Goal: Transaction & Acquisition: Purchase product/service

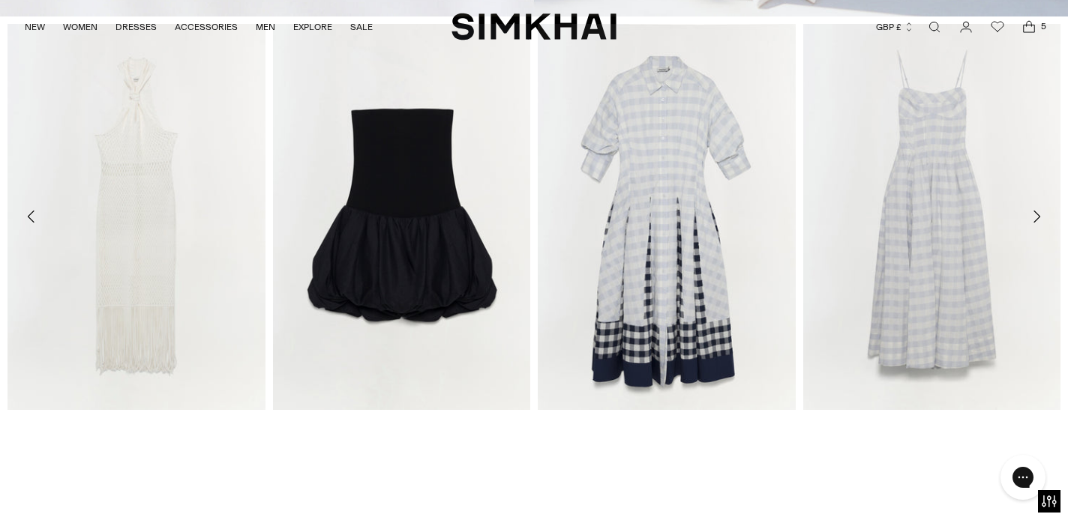
scroll to position [631, 0]
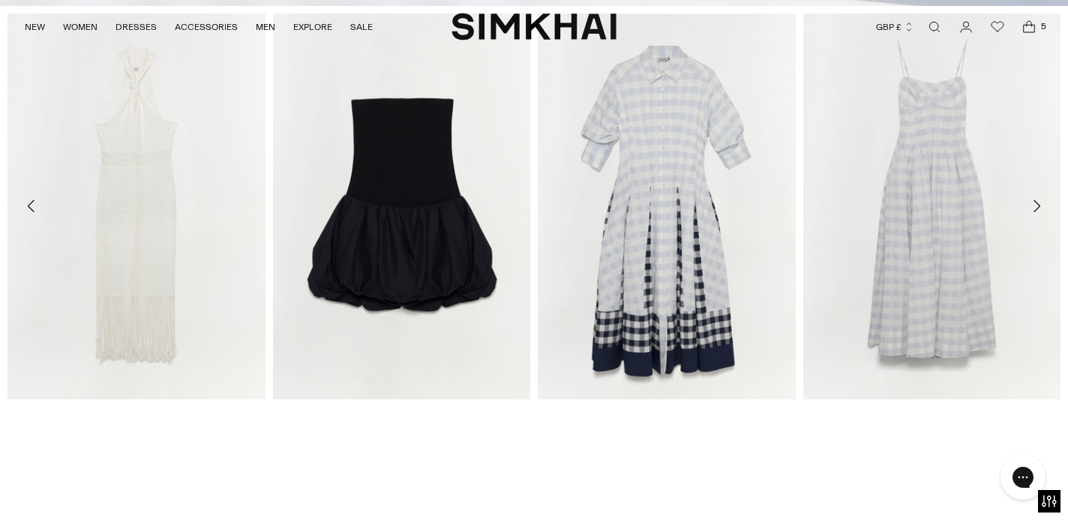
click at [1038, 210] on icon "Move to next carousel slide" at bounding box center [1036, 206] width 18 height 18
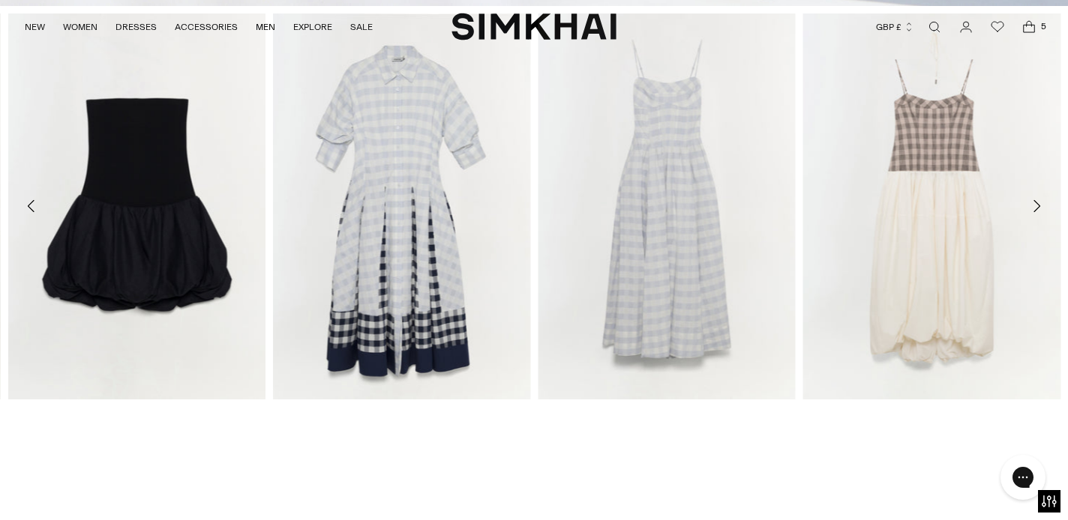
click at [1036, 206] on icon "Move to next carousel slide" at bounding box center [1036, 206] width 18 height 18
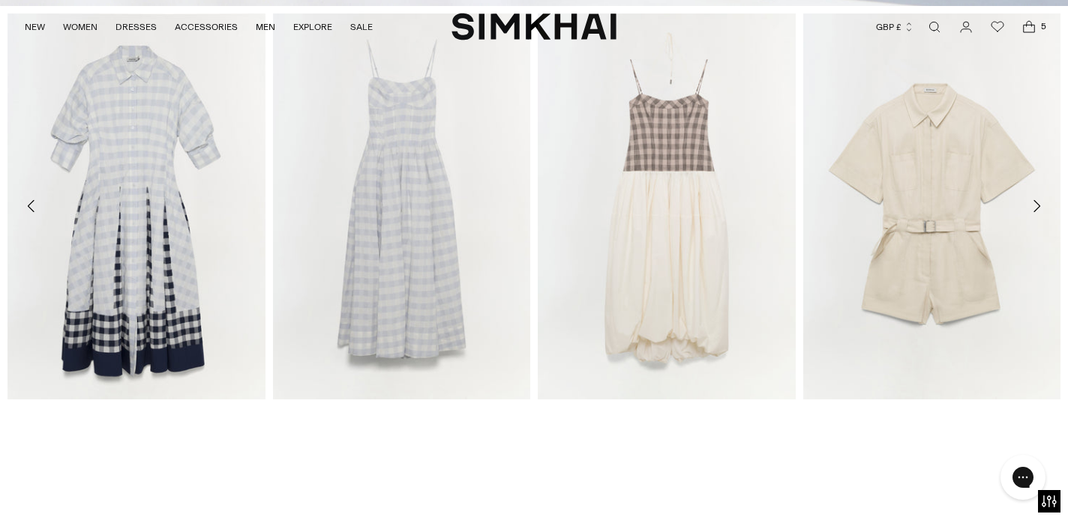
click at [1038, 208] on icon "Move to next carousel slide" at bounding box center [1036, 206] width 18 height 18
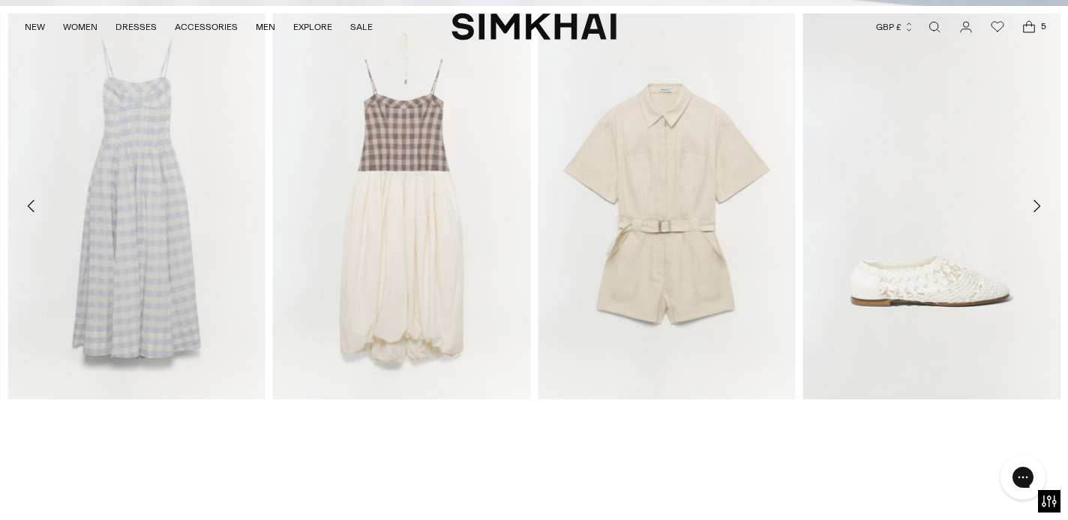
click at [1038, 208] on icon "Move to next carousel slide" at bounding box center [1036, 206] width 18 height 18
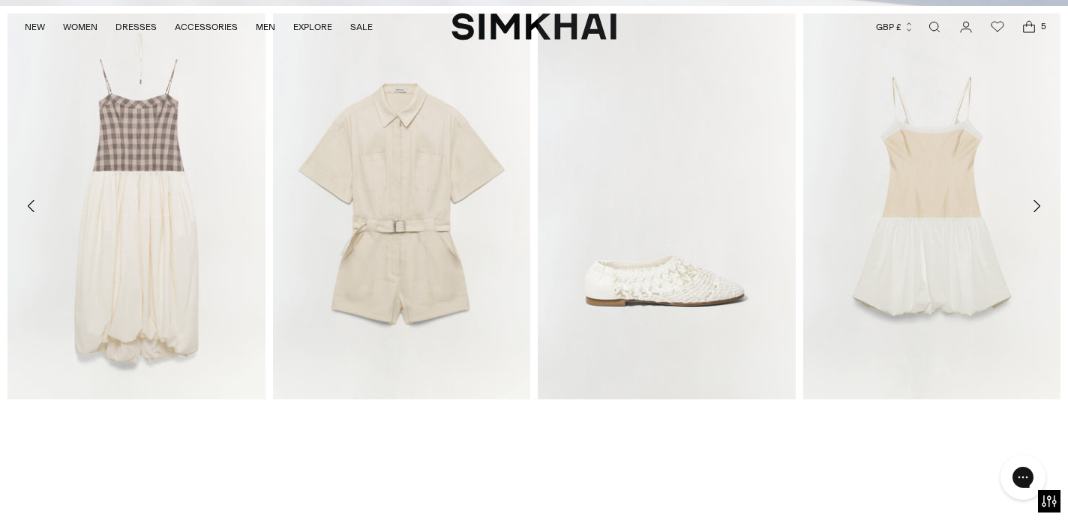
click at [1038, 208] on icon "Move to next carousel slide" at bounding box center [1036, 206] width 18 height 18
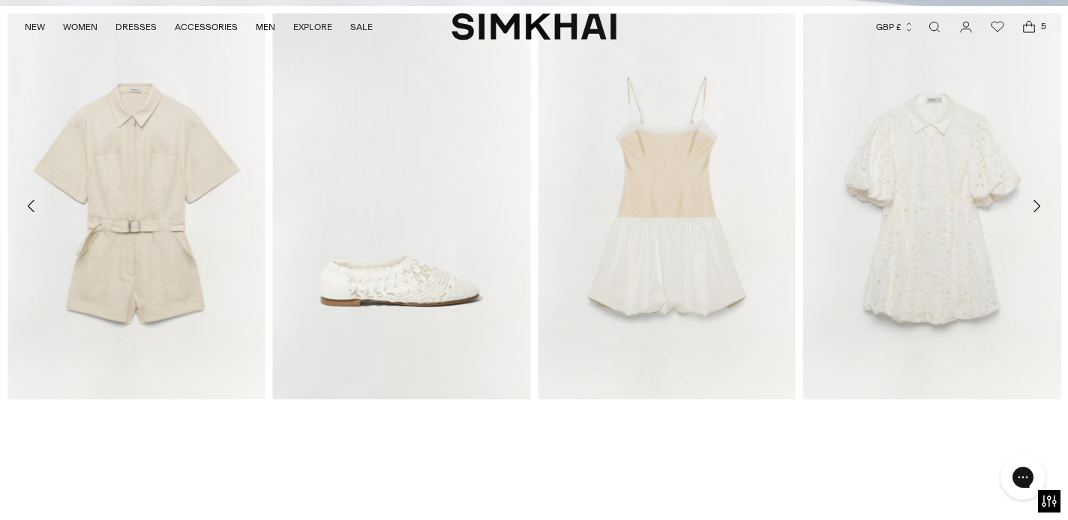
click at [1042, 211] on icon "Move to next carousel slide" at bounding box center [1036, 206] width 18 height 18
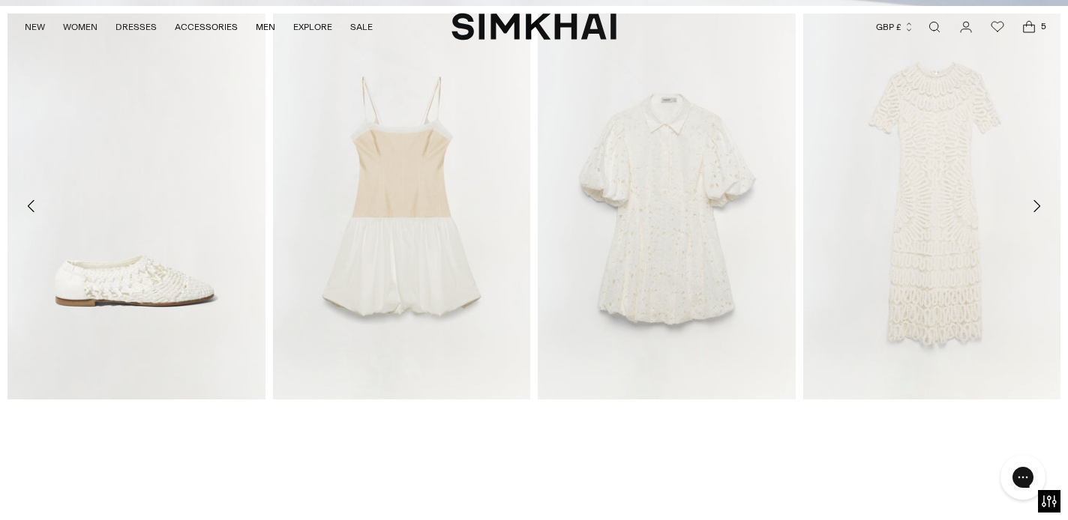
click at [1041, 209] on icon "Move to next carousel slide" at bounding box center [1036, 206] width 18 height 18
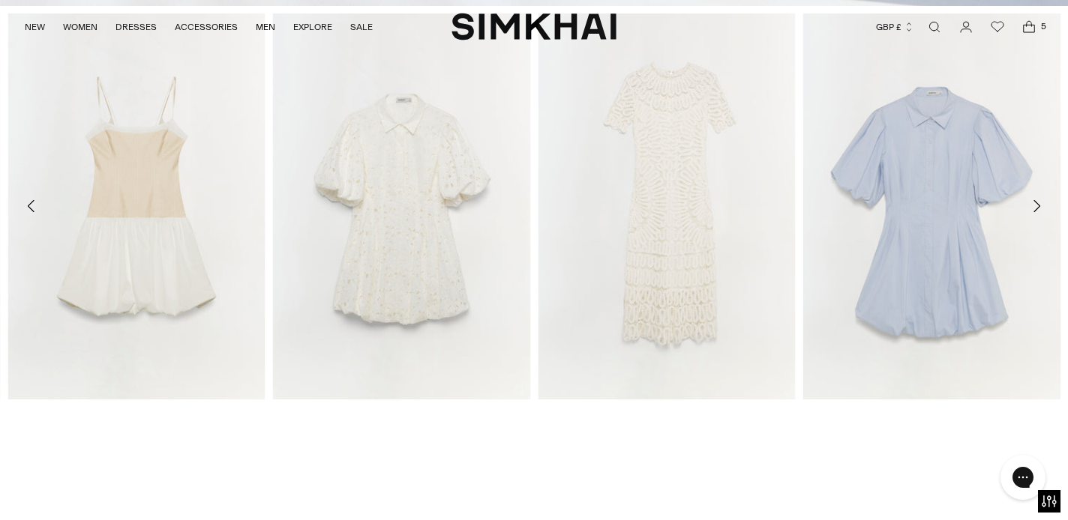
click at [1037, 208] on icon "Move to next carousel slide" at bounding box center [1036, 206] width 7 height 12
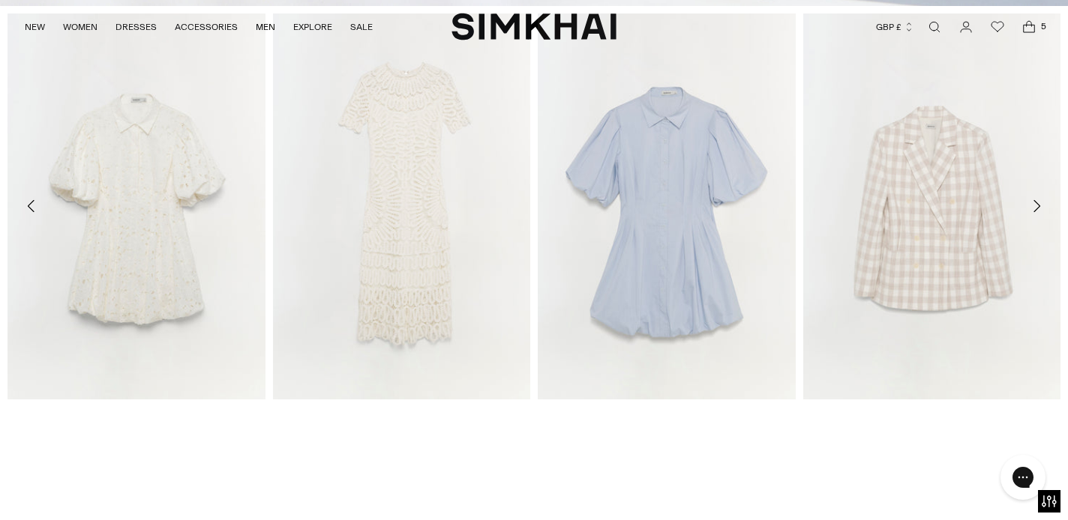
click at [1036, 208] on icon "Move to next carousel slide" at bounding box center [1036, 206] width 7 height 12
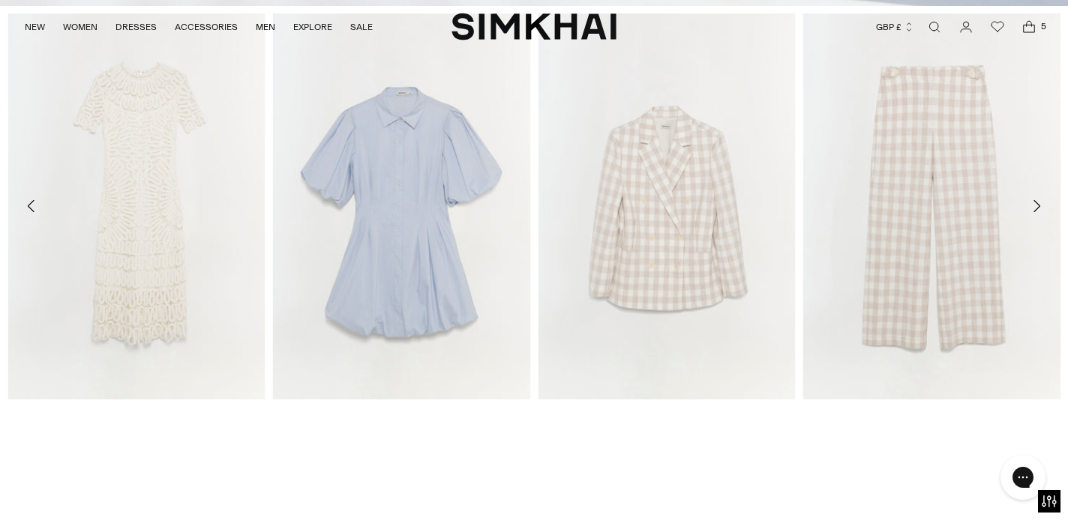
click at [1036, 208] on icon "Move to next carousel slide" at bounding box center [1036, 206] width 7 height 12
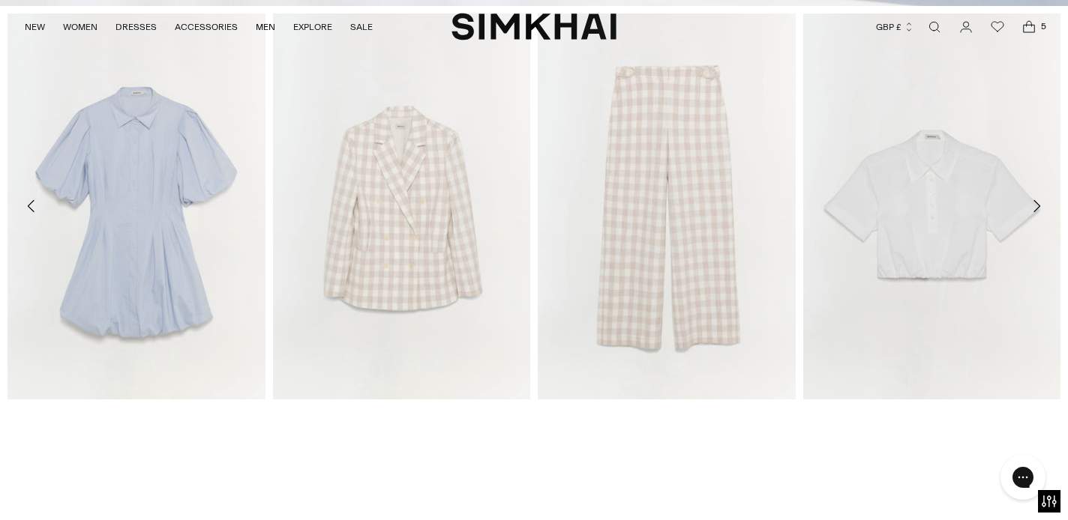
click at [1037, 210] on icon "Move to next carousel slide" at bounding box center [1036, 206] width 18 height 18
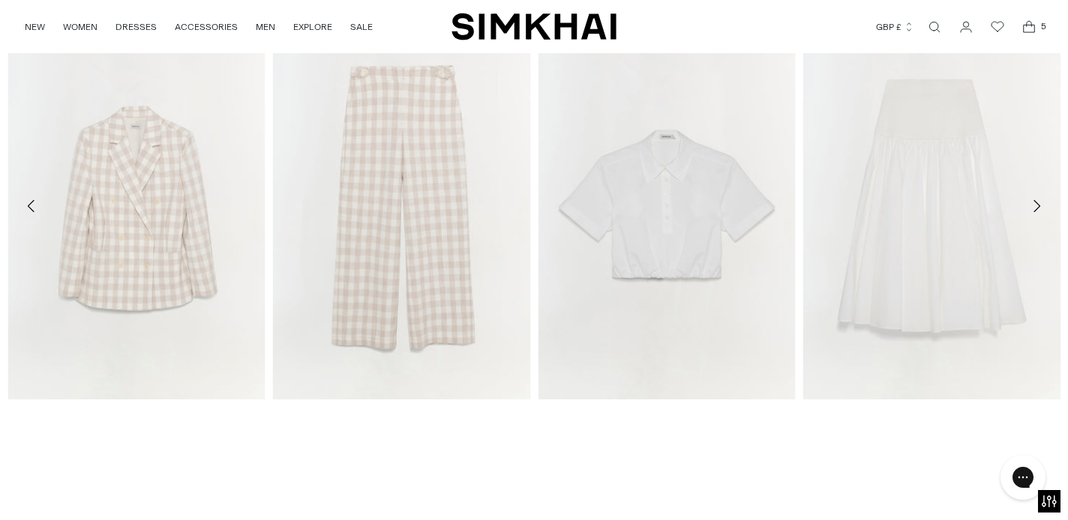
click at [1027, 29] on icon "Open cart modal" at bounding box center [1028, 26] width 21 height 15
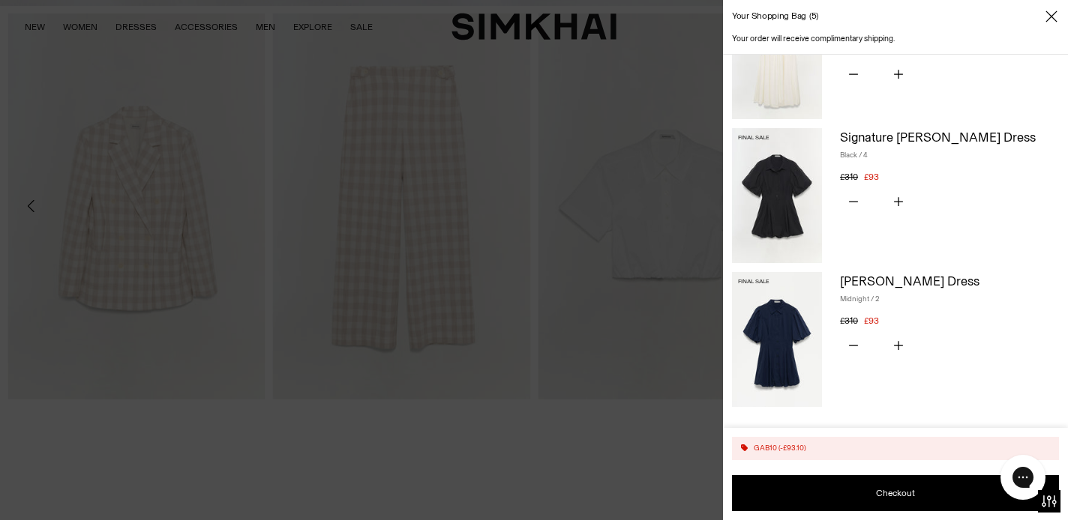
scroll to position [362, 0]
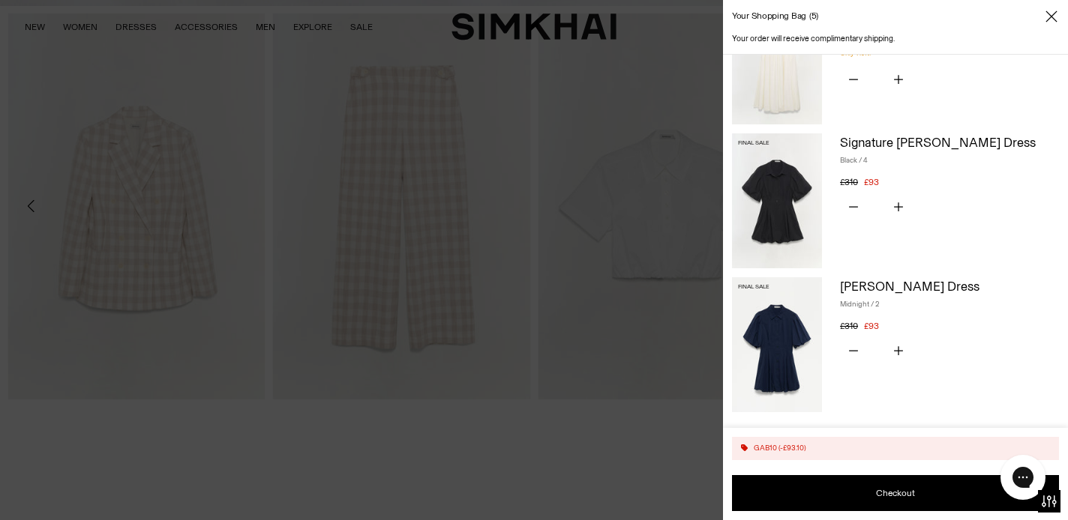
click at [803, 331] on img at bounding box center [777, 344] width 90 height 135
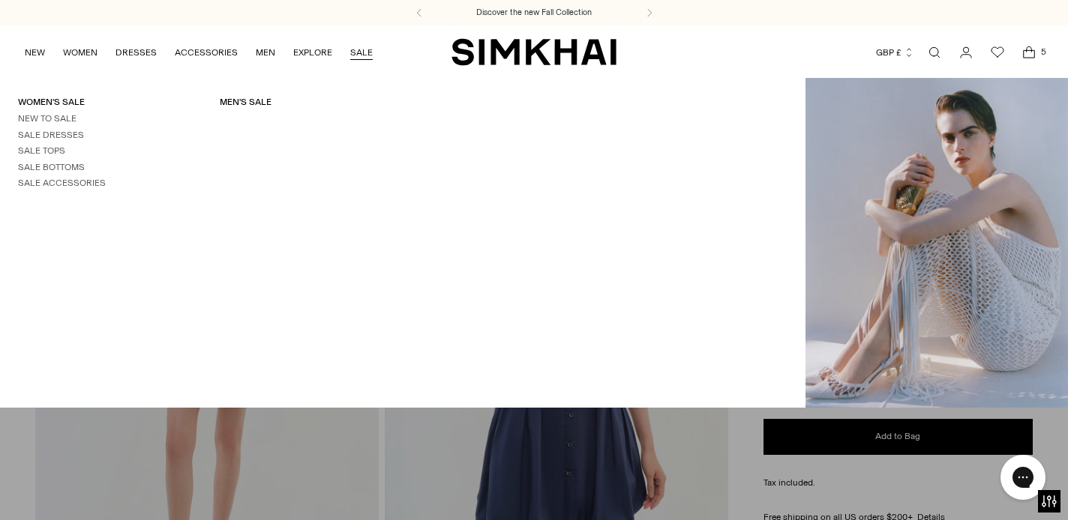
click at [359, 51] on link "SALE" at bounding box center [361, 52] width 22 height 33
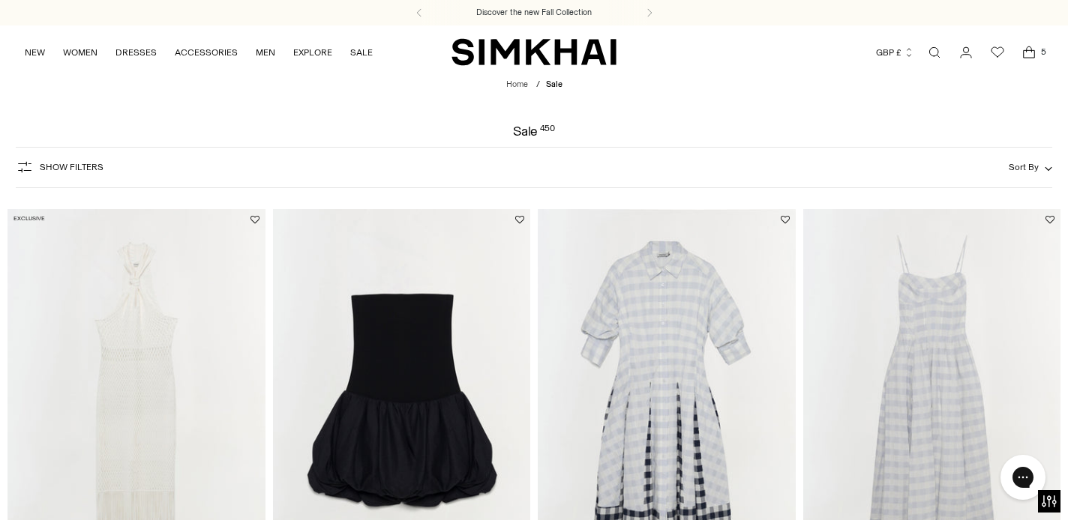
click at [1041, 171] on button "Sort By" at bounding box center [1030, 167] width 43 height 16
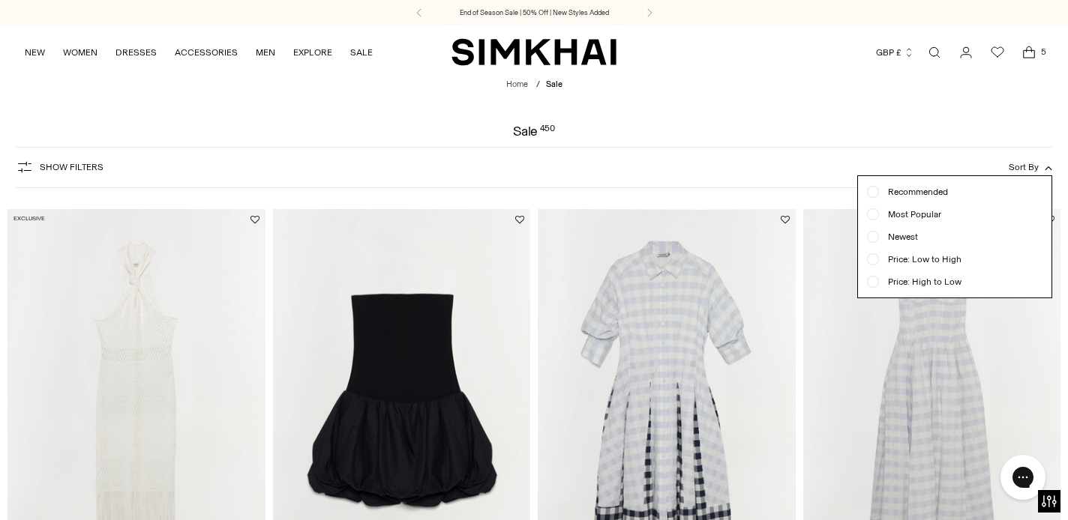
click at [922, 265] on span "Price: Low to High" at bounding box center [920, 259] width 82 height 13
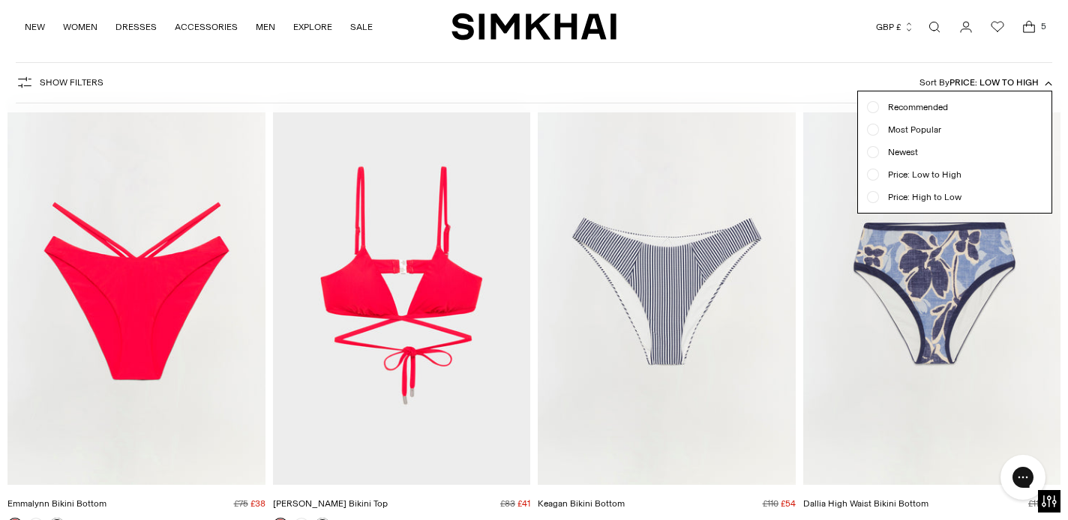
scroll to position [111, 0]
click at [707, 58] on form "Show Filters Show Filters Sort By Price: Low to High Recommended Most Popular N…" at bounding box center [534, 82] width 1068 height 59
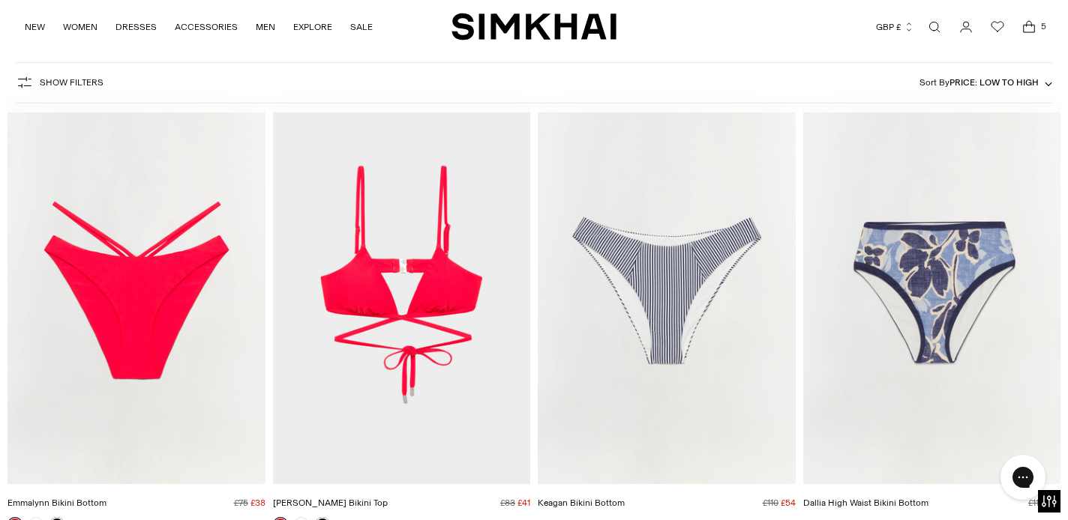
click at [0, 0] on img "Harlen Bikini Top" at bounding box center [0, 0] width 0 height 0
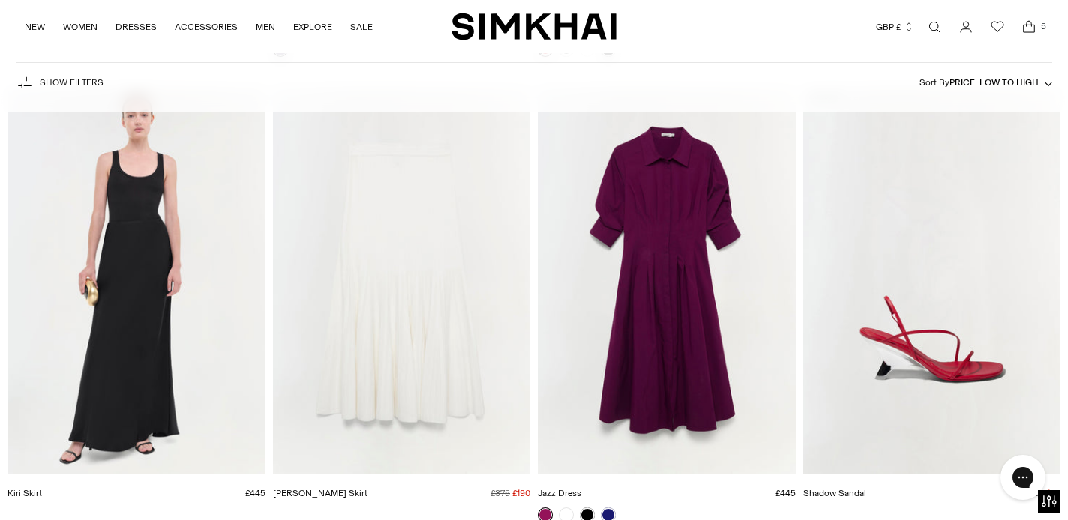
scroll to position [24985, 0]
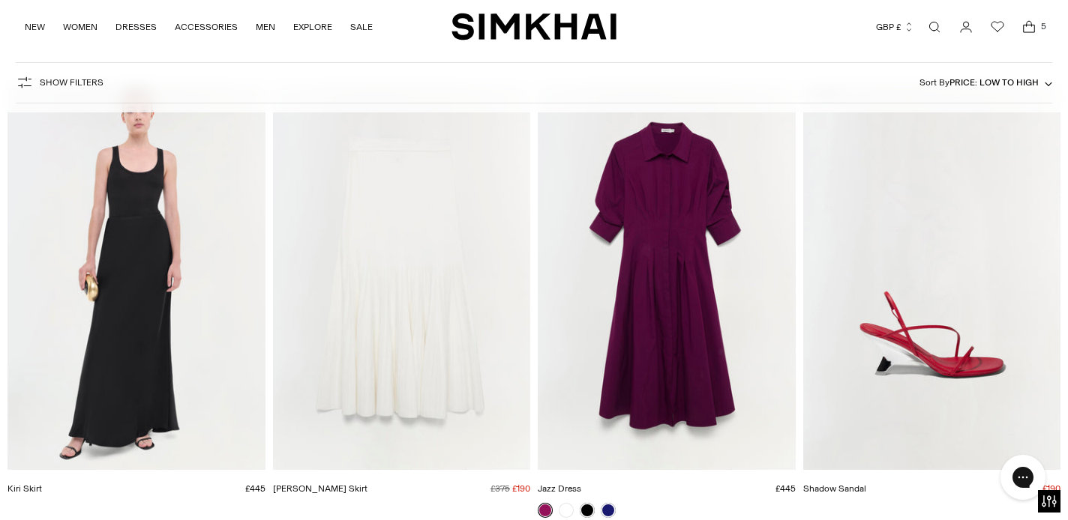
drag, startPoint x: 379, startPoint y: 247, endPoint x: 739, endPoint y: 3, distance: 435.1
